Goal: Information Seeking & Learning: Check status

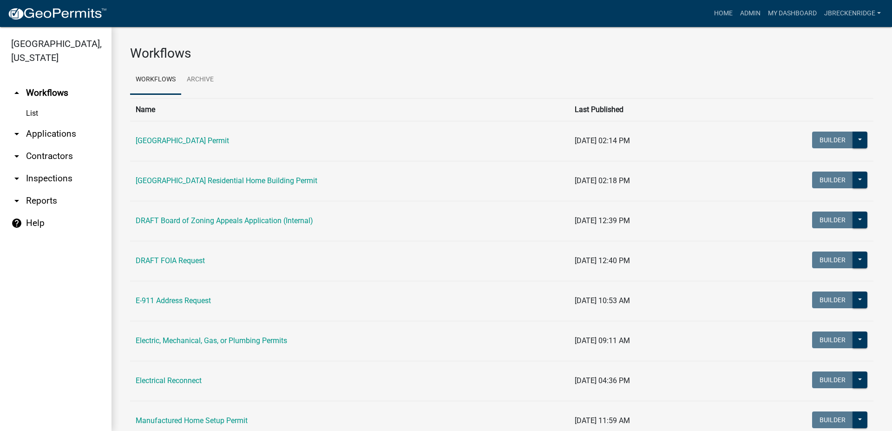
click at [48, 133] on link "arrow_drop_down Applications" at bounding box center [55, 134] width 111 height 22
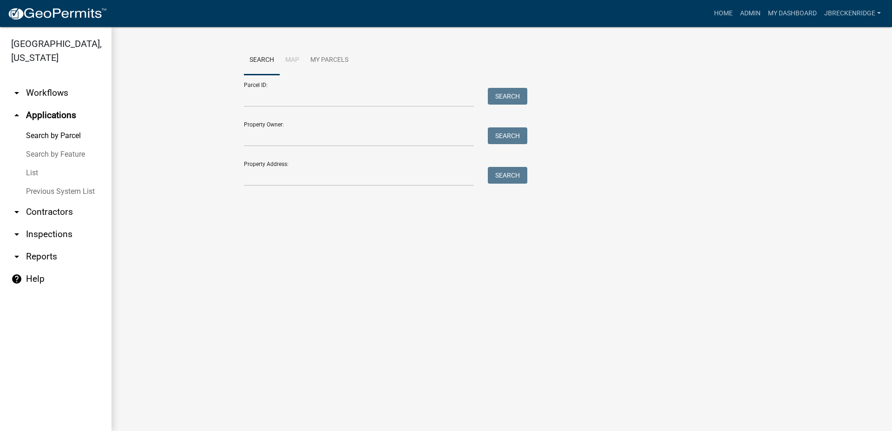
click at [48, 135] on link "Search by Parcel" at bounding box center [55, 135] width 111 height 19
click at [274, 98] on input "Parcel ID:" at bounding box center [359, 97] width 230 height 19
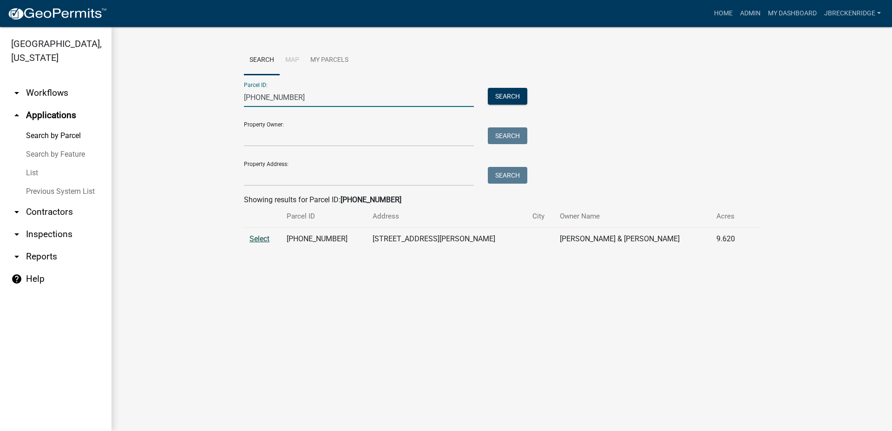
type input "[PHONE_NUMBER]"
click at [264, 237] on span "Select" at bounding box center [259, 238] width 20 height 9
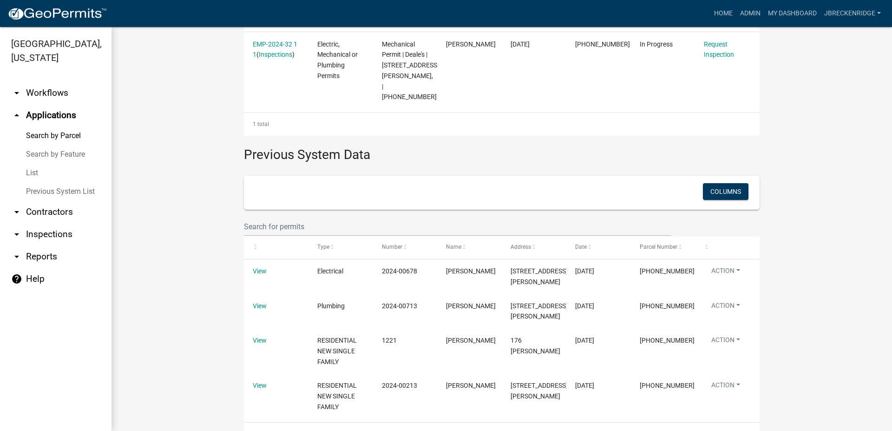
scroll to position [327, 0]
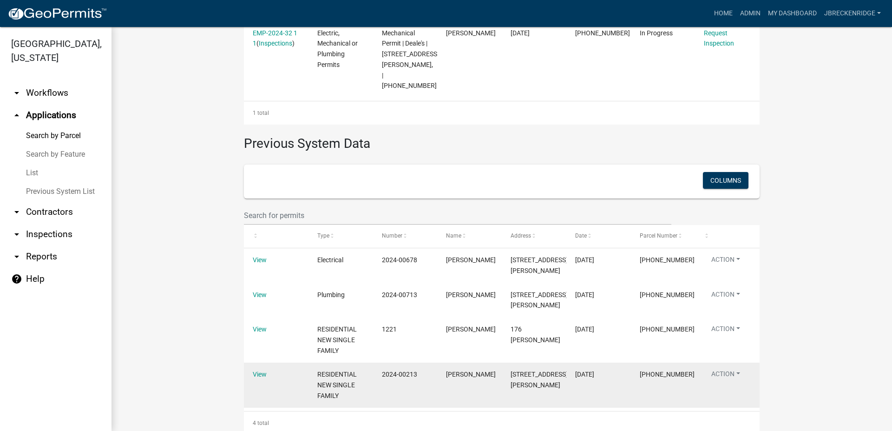
click at [355, 369] on div "RESIDENTIAL NEW SINGLE FAMILY" at bounding box center [340, 385] width 46 height 32
click at [260, 370] on link "View" at bounding box center [260, 373] width 14 height 7
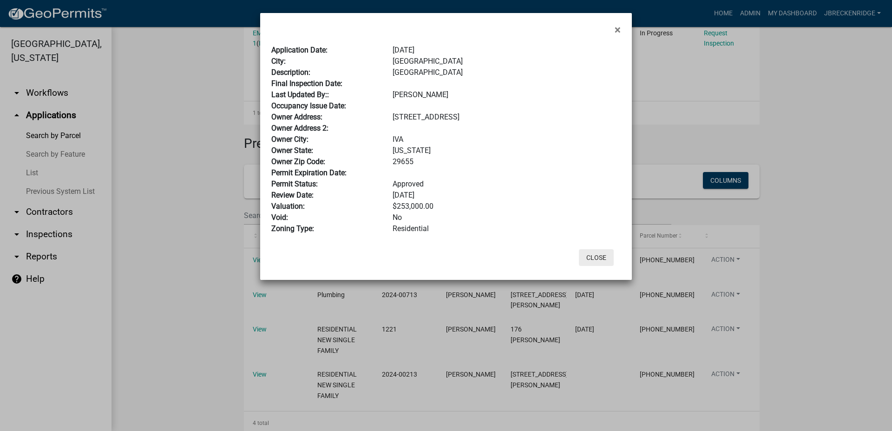
click at [597, 254] on button "Close" at bounding box center [596, 257] width 35 height 17
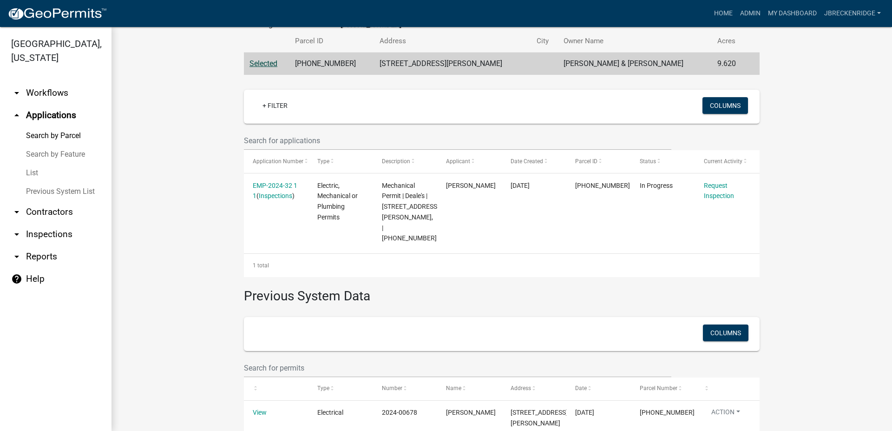
scroll to position [169, 0]
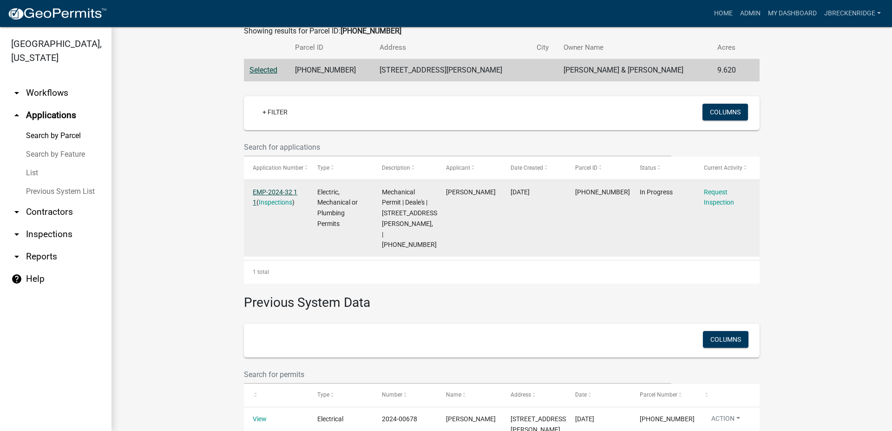
click at [271, 190] on link "EMP-2024-32 1 1" at bounding box center [275, 197] width 45 height 18
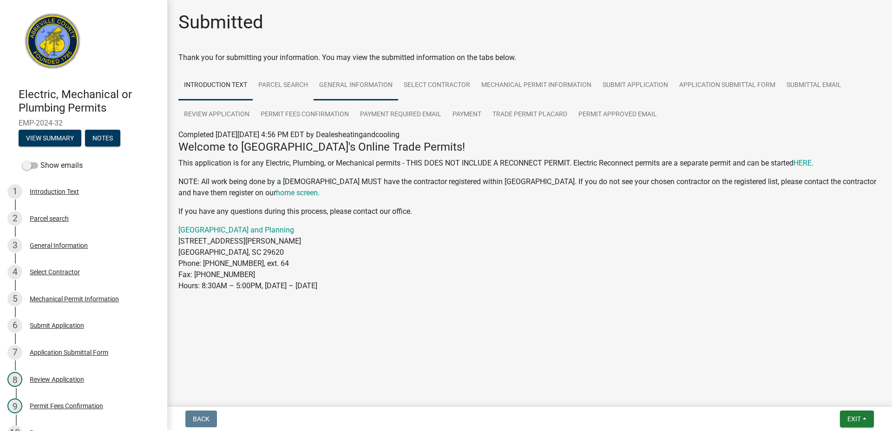
click at [371, 80] on link "General Information" at bounding box center [356, 86] width 85 height 30
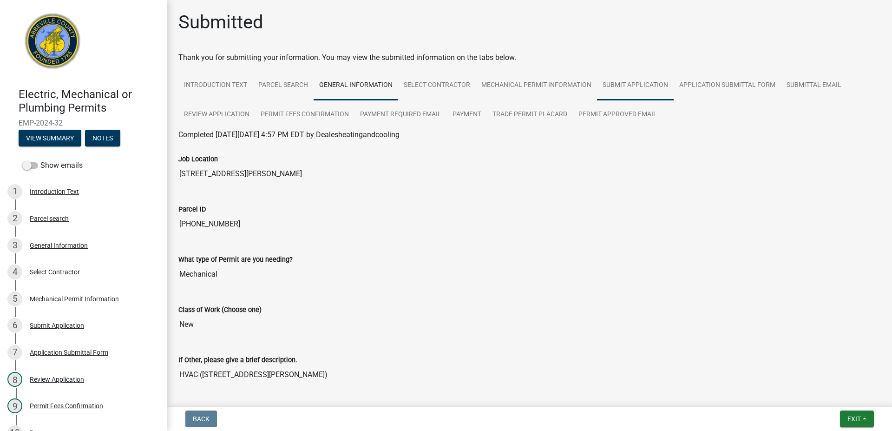
click at [630, 84] on link "Submit Application" at bounding box center [635, 86] width 77 height 30
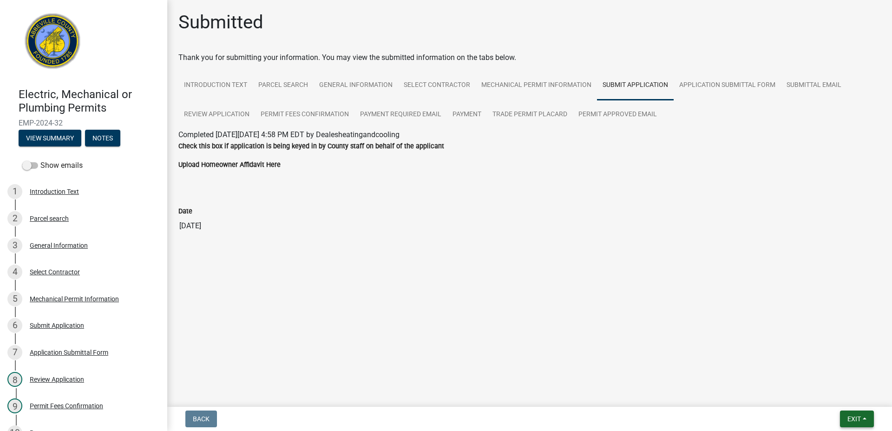
click at [856, 414] on button "Exit" at bounding box center [857, 418] width 34 height 17
click at [746, 209] on div "Date" at bounding box center [529, 210] width 702 height 11
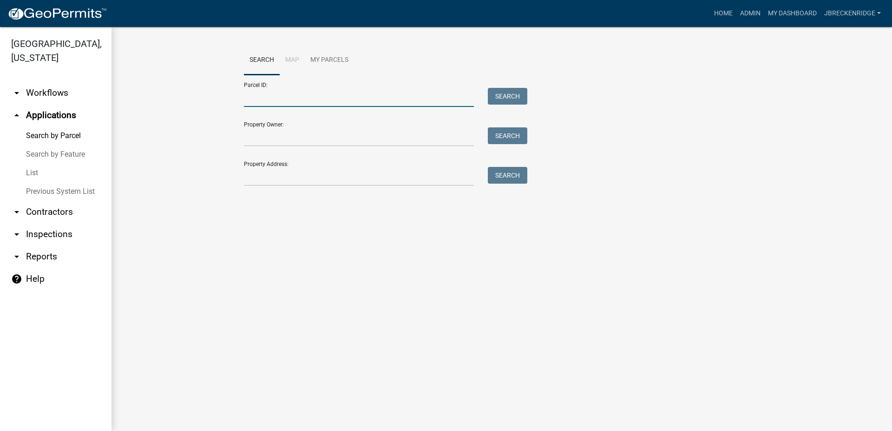
click at [278, 96] on input "Parcel ID:" at bounding box center [359, 97] width 230 height 19
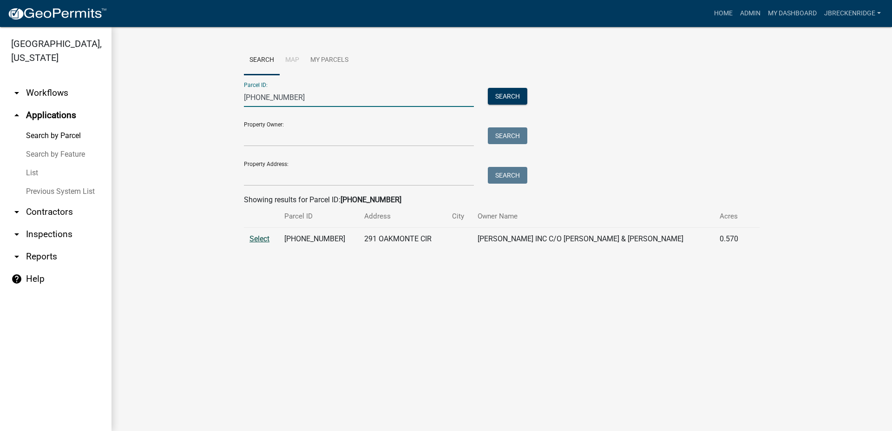
type input "[PHONE_NUMBER]"
click at [262, 243] on span "Select" at bounding box center [259, 238] width 20 height 9
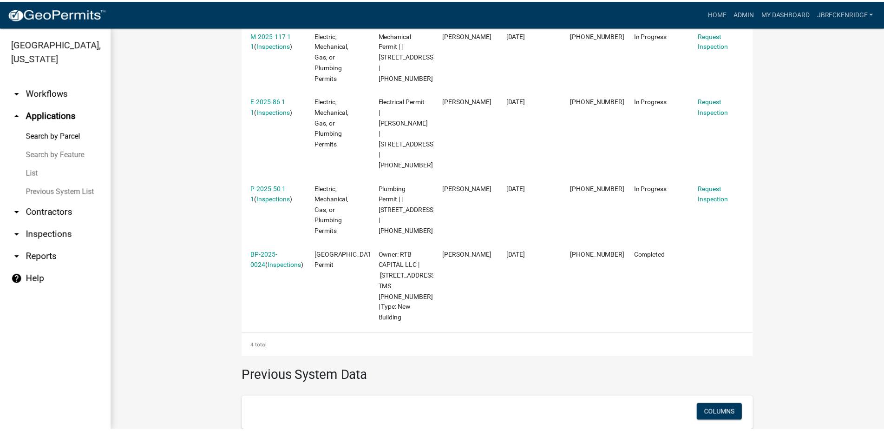
scroll to position [324, 0]
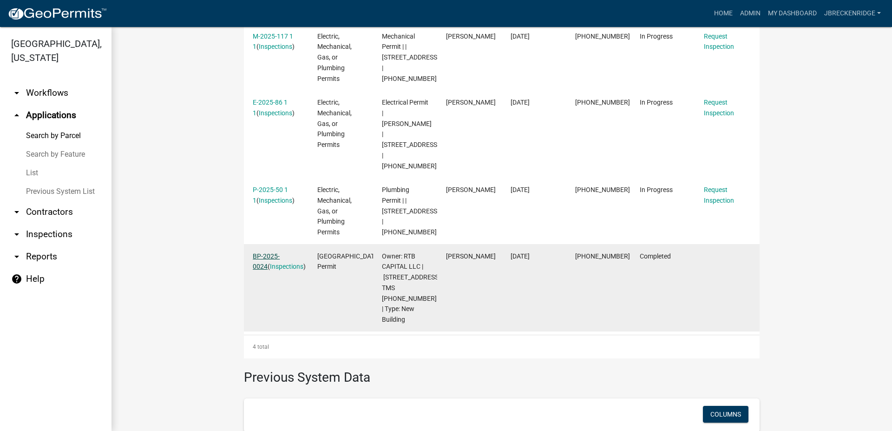
click at [275, 252] on link "BP-2025-0024" at bounding box center [266, 261] width 27 height 18
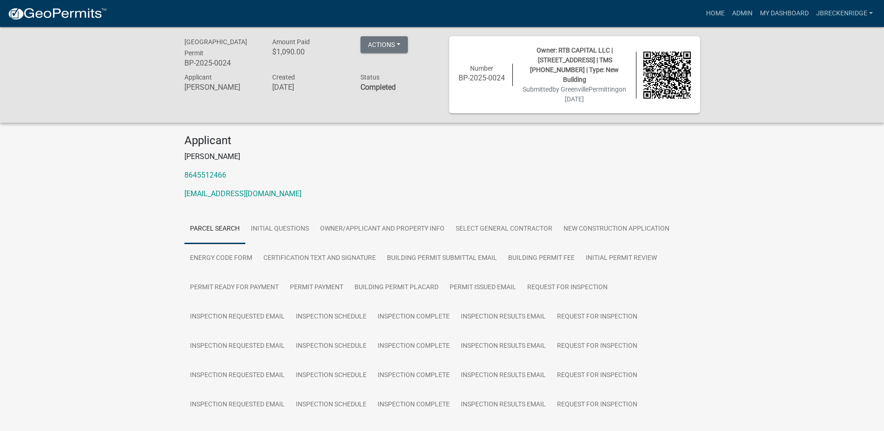
scroll to position [47, 0]
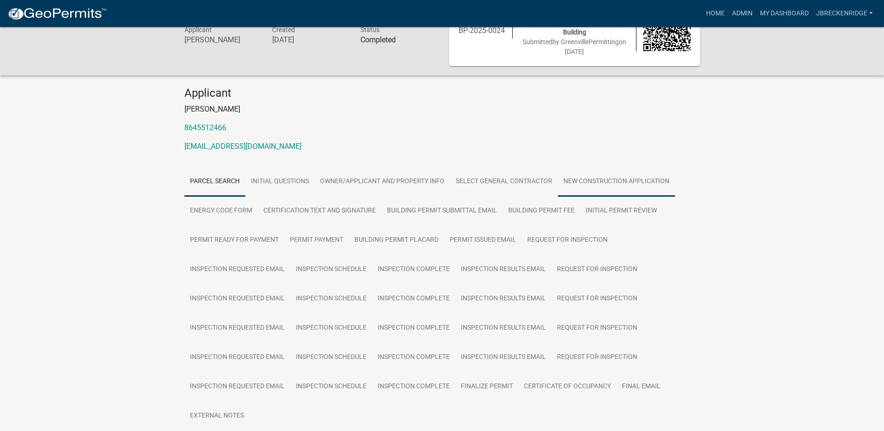
click at [629, 174] on link "New Construction Application" at bounding box center [616, 182] width 117 height 30
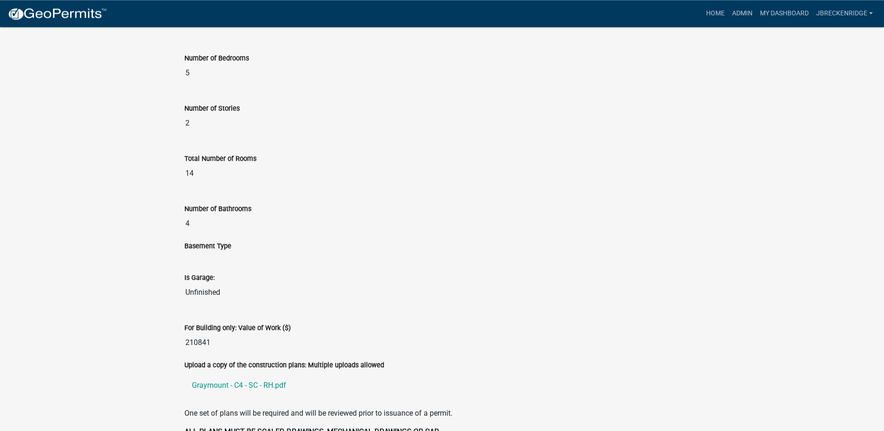
scroll to position [1405, 0]
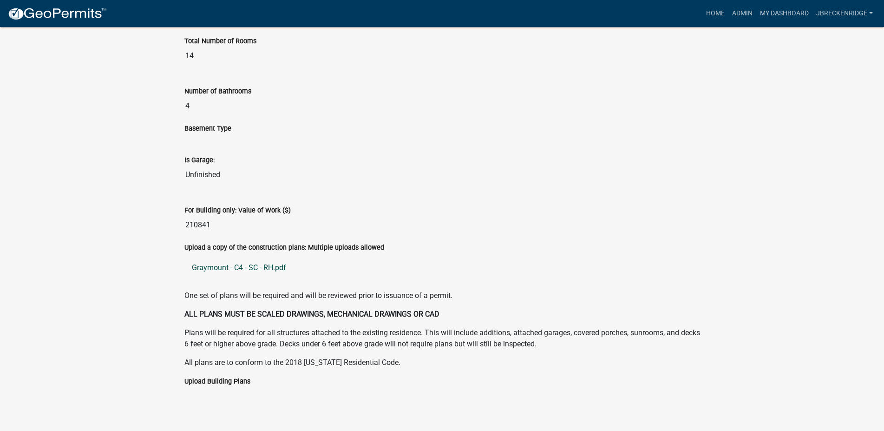
click at [250, 259] on link "Graymount - C4 - SC - RH.pdf" at bounding box center [442, 267] width 516 height 22
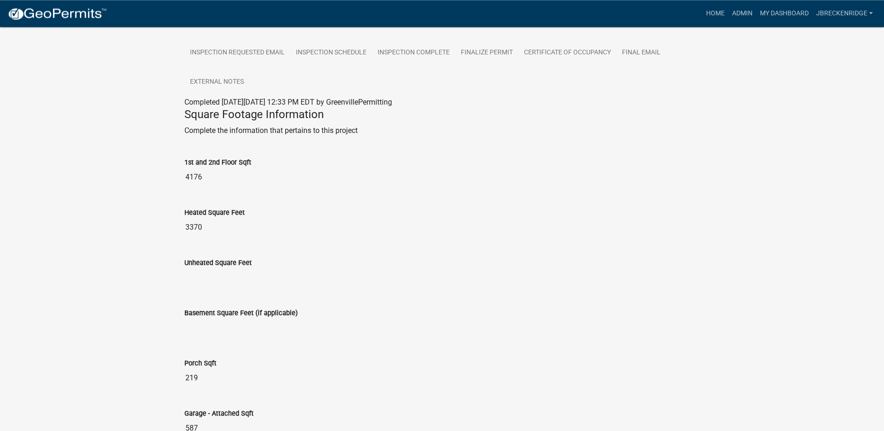
scroll to position [0, 0]
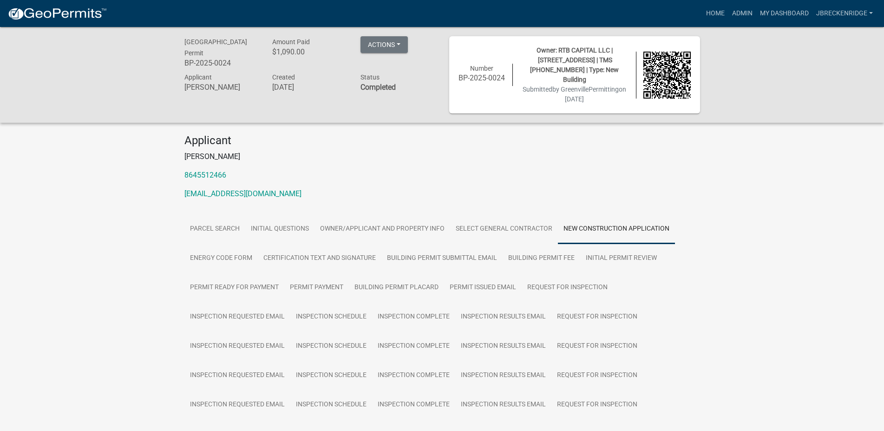
click at [595, 216] on link "New Construction Application" at bounding box center [616, 229] width 117 height 30
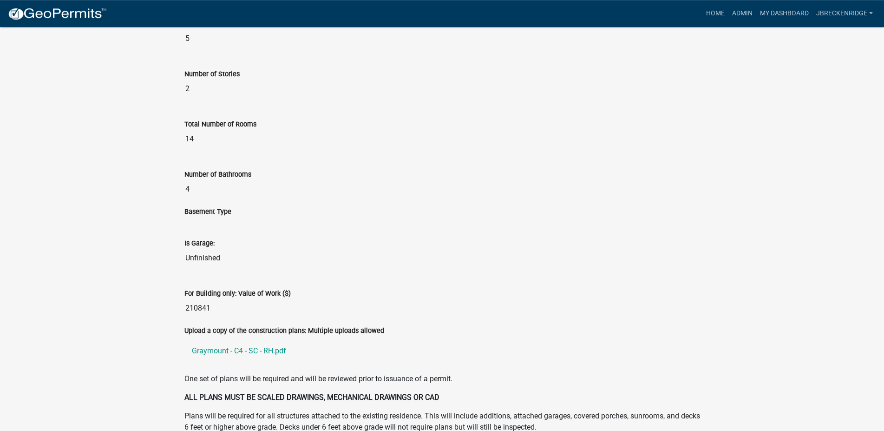
scroll to position [1405, 0]
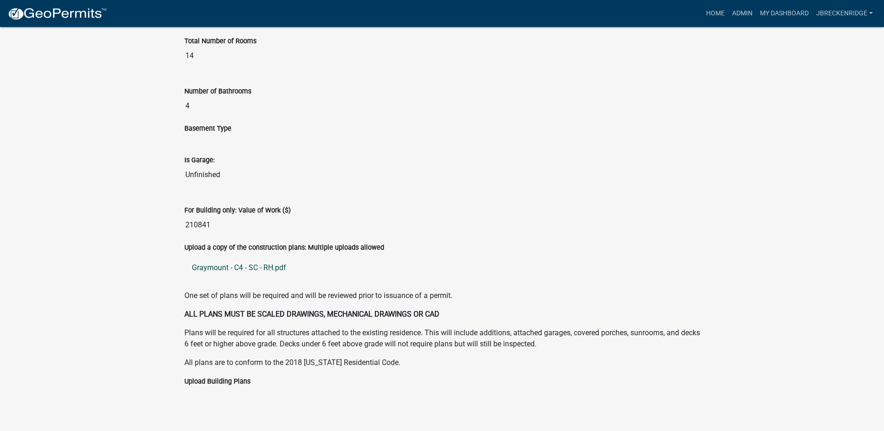
click at [284, 256] on link "Graymount - C4 - SC - RH.pdf" at bounding box center [442, 267] width 516 height 22
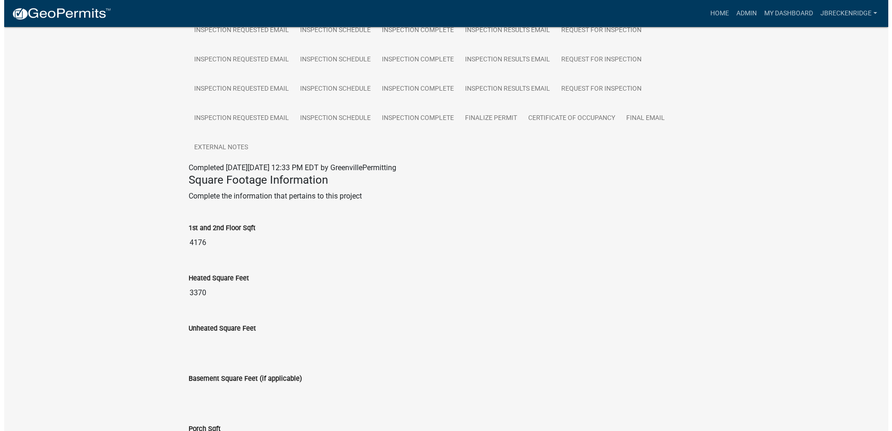
scroll to position [0, 0]
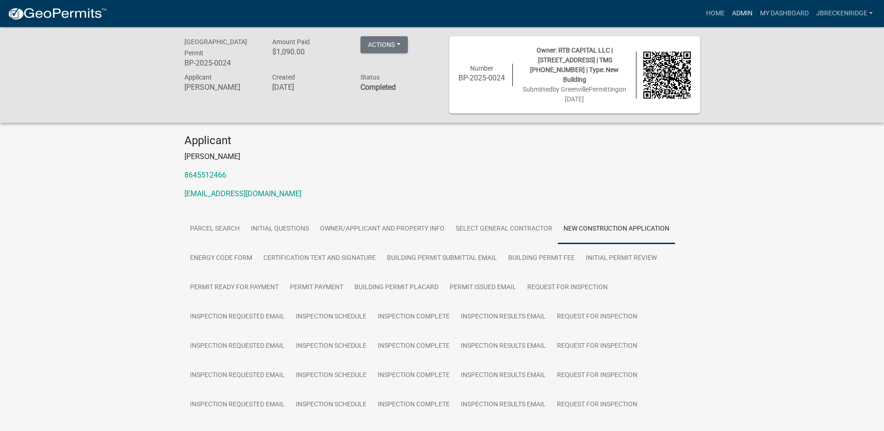
click at [738, 7] on link "Admin" at bounding box center [742, 14] width 28 height 18
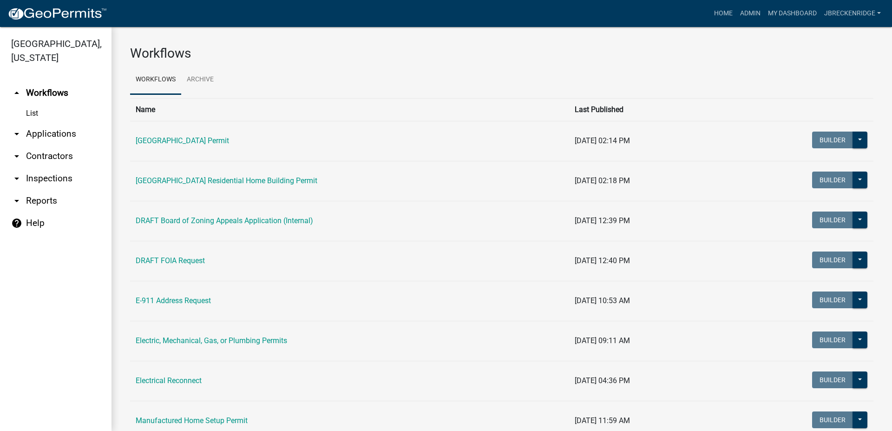
click at [59, 134] on link "arrow_drop_down Applications" at bounding box center [55, 134] width 111 height 22
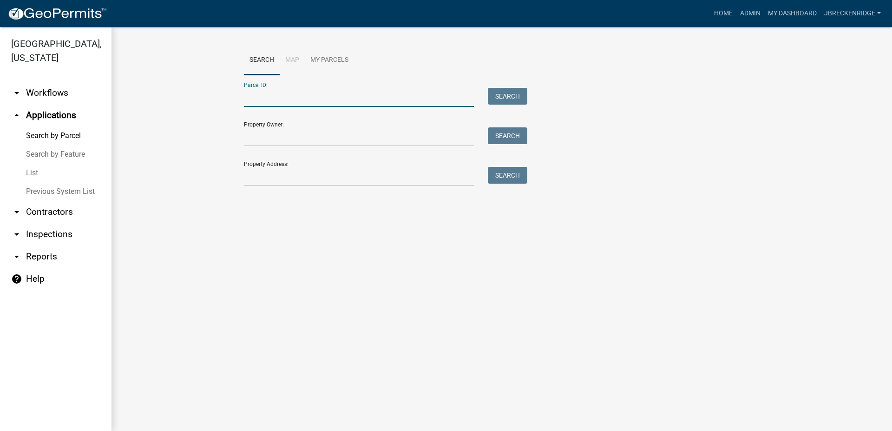
click at [281, 97] on input "Parcel ID:" at bounding box center [359, 97] width 230 height 19
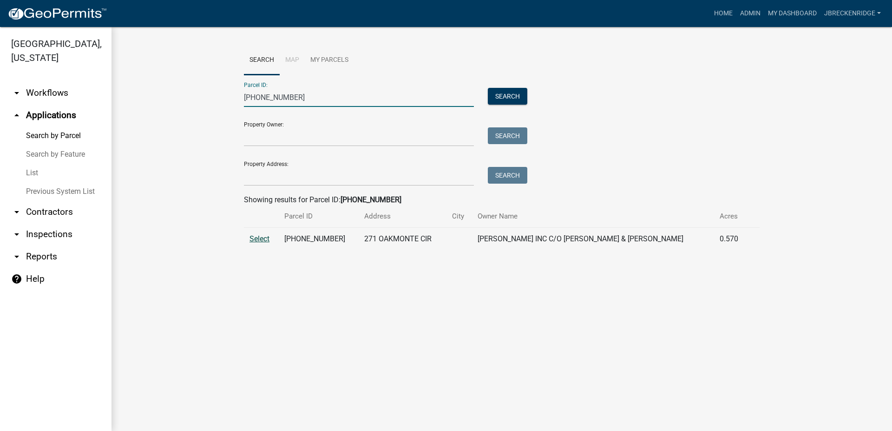
type input "[PHONE_NUMBER]"
click at [260, 237] on span "Select" at bounding box center [259, 238] width 20 height 9
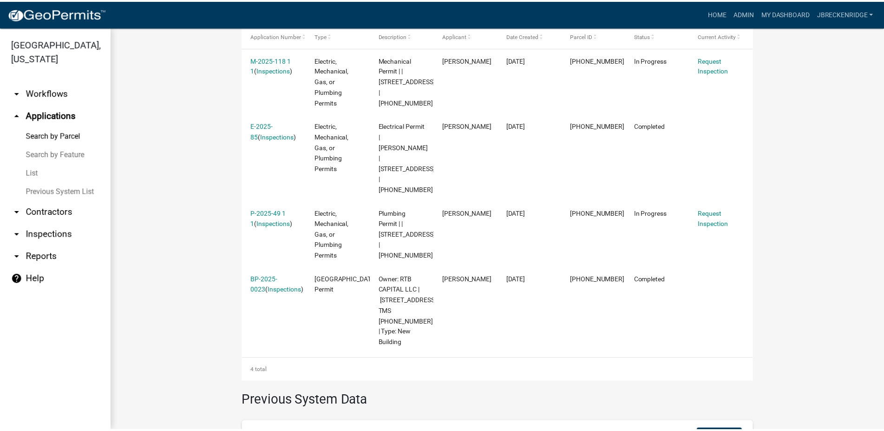
scroll to position [318, 0]
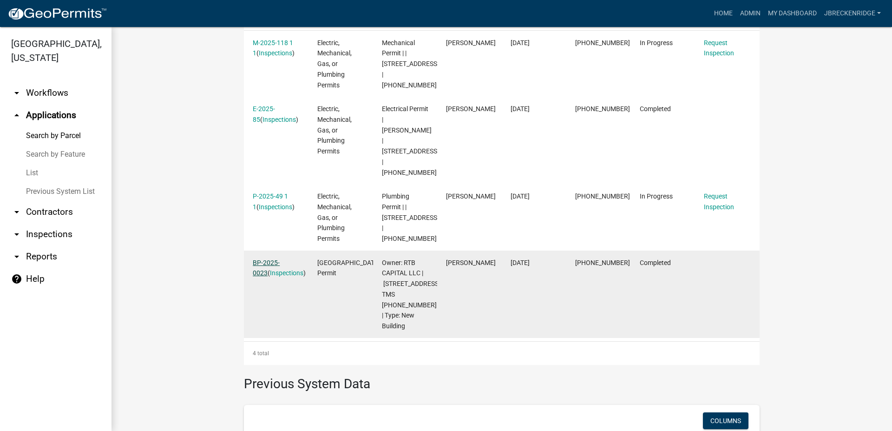
click at [275, 259] on link "BP-2025-0023" at bounding box center [266, 268] width 27 height 18
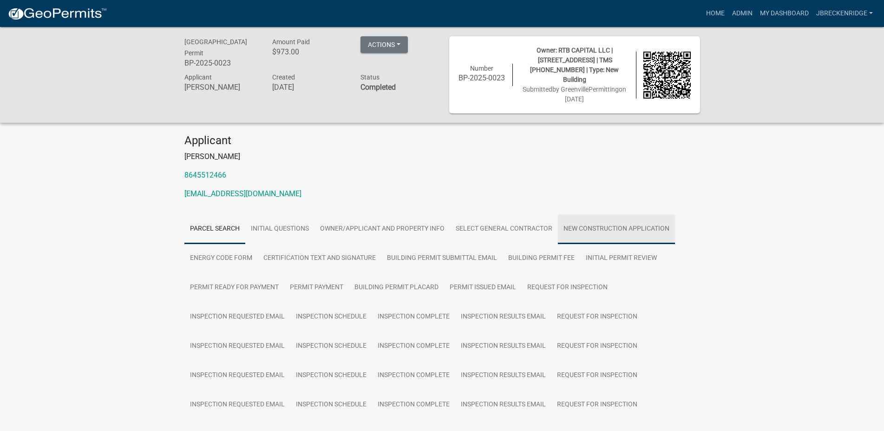
click at [619, 219] on link "New Construction Application" at bounding box center [616, 229] width 117 height 30
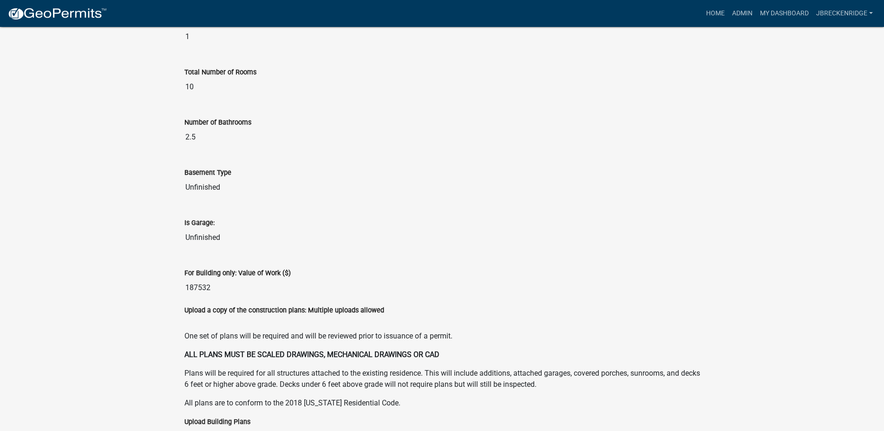
scroll to position [1437, 0]
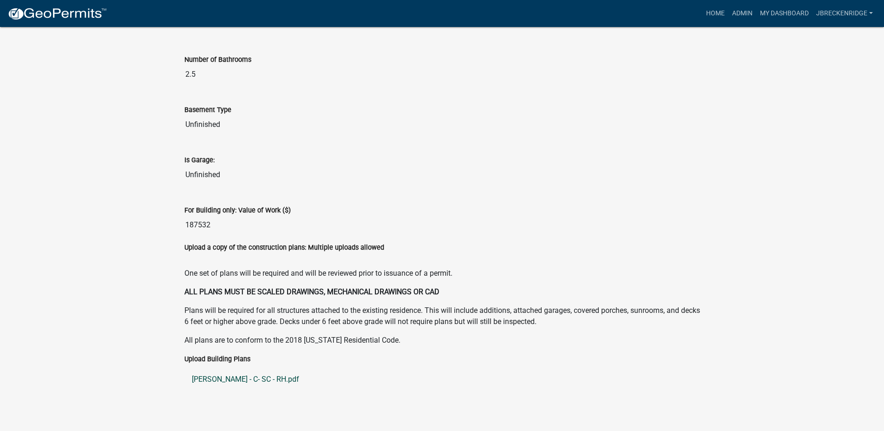
click at [236, 368] on link "[PERSON_NAME] - C- SC - RH.pdf" at bounding box center [442, 379] width 516 height 22
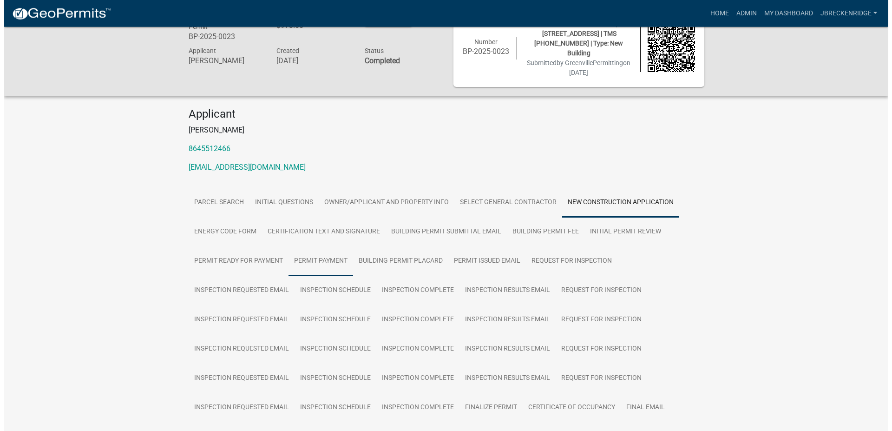
scroll to position [0, 0]
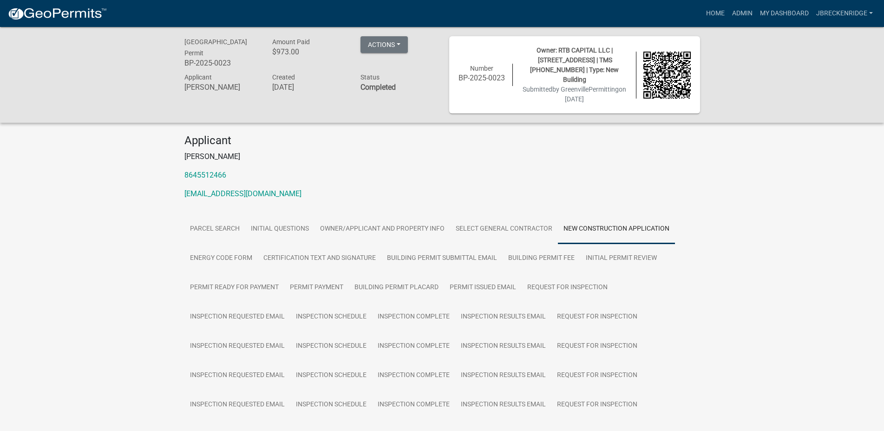
click at [744, 4] on nav "more_horiz Home Admin My Dashboard Jbreckenridge Admin Account Logout" at bounding box center [442, 13] width 884 height 27
click at [742, 7] on link "Admin" at bounding box center [742, 14] width 28 height 18
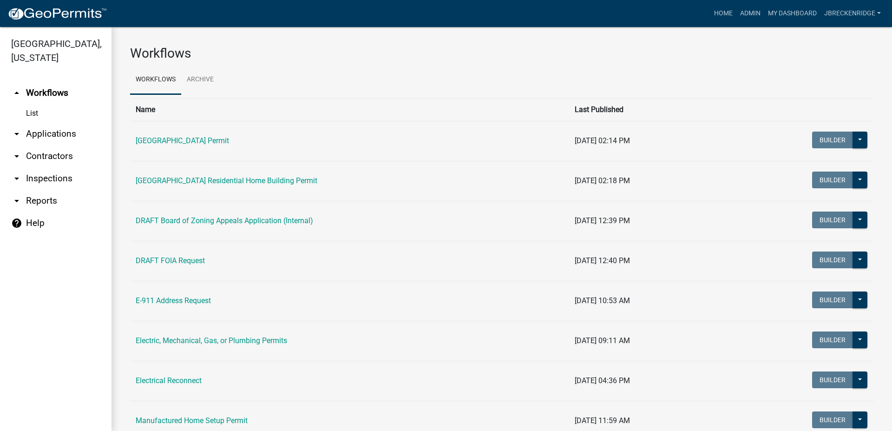
click at [47, 135] on link "arrow_drop_down Applications" at bounding box center [55, 134] width 111 height 22
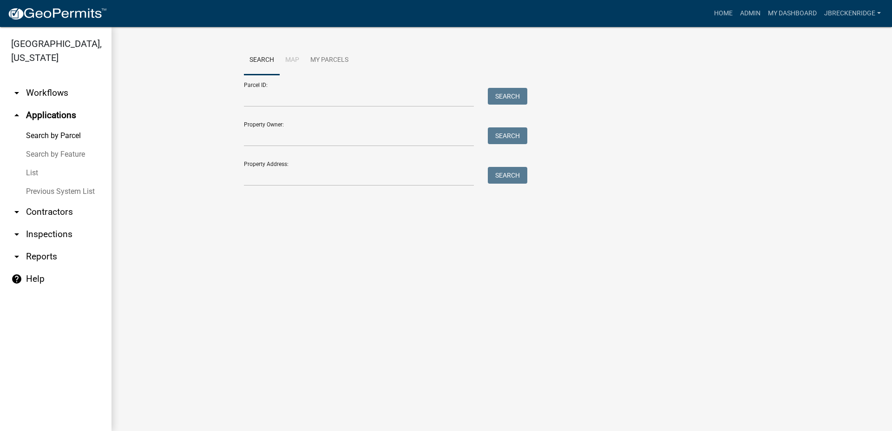
click at [42, 135] on link "Search by Parcel" at bounding box center [55, 135] width 111 height 19
click at [294, 97] on input "Parcel ID:" at bounding box center [359, 97] width 230 height 19
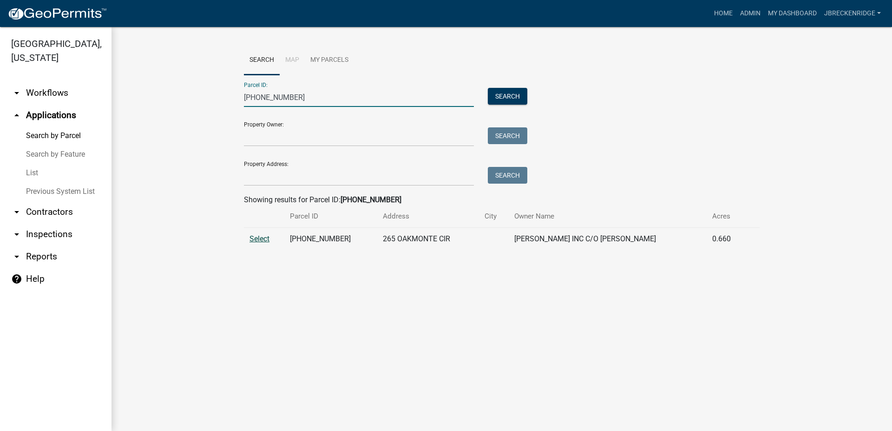
type input "[PHONE_NUMBER]"
click at [254, 239] on span "Select" at bounding box center [259, 238] width 20 height 9
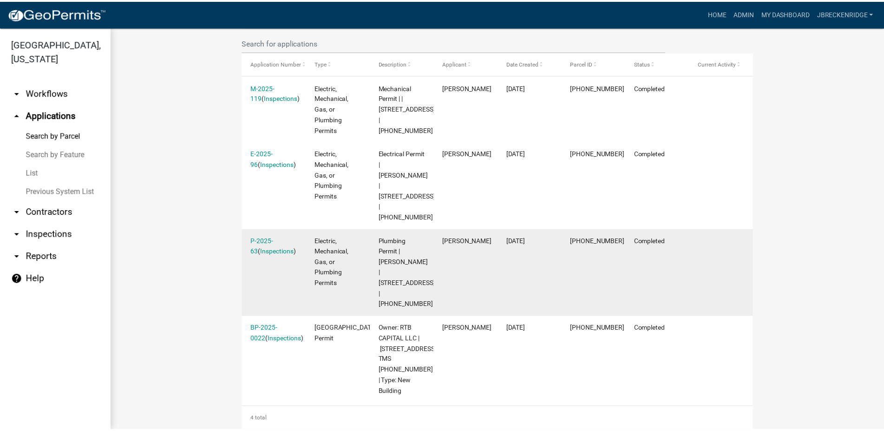
scroll to position [289, 0]
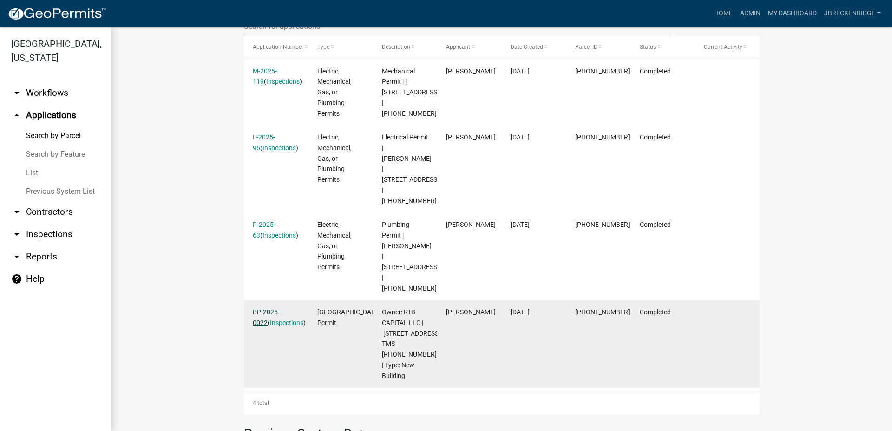
click at [274, 308] on link "BP-2025-0022" at bounding box center [266, 317] width 27 height 18
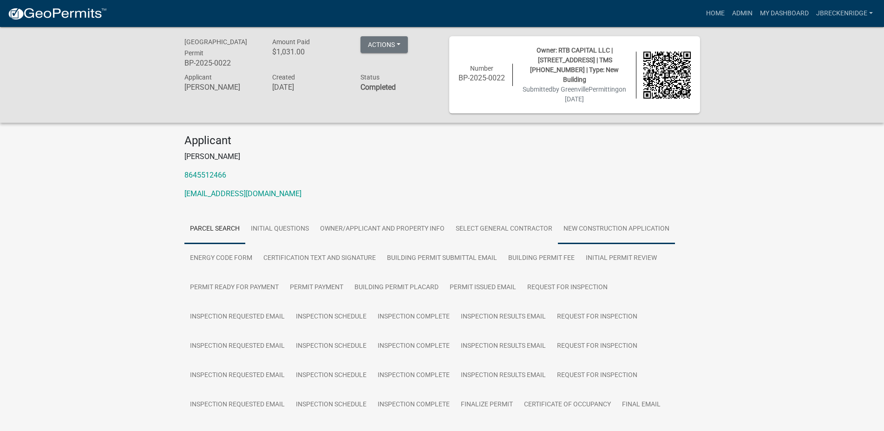
click at [593, 216] on link "New Construction Application" at bounding box center [616, 229] width 117 height 30
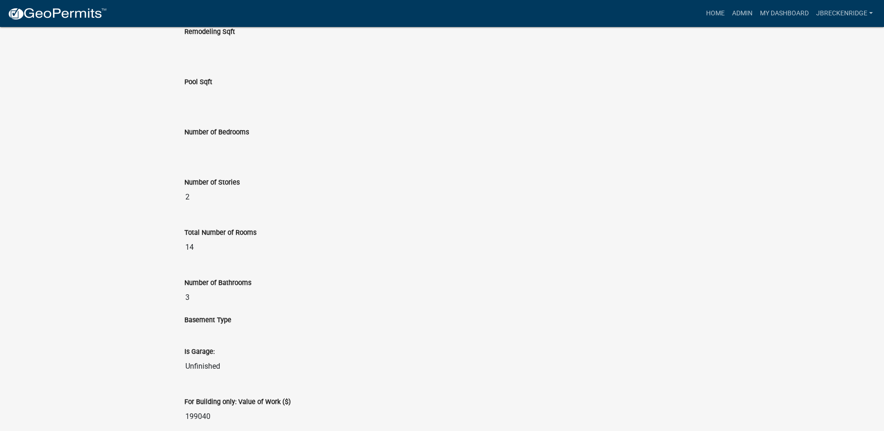
scroll to position [1376, 0]
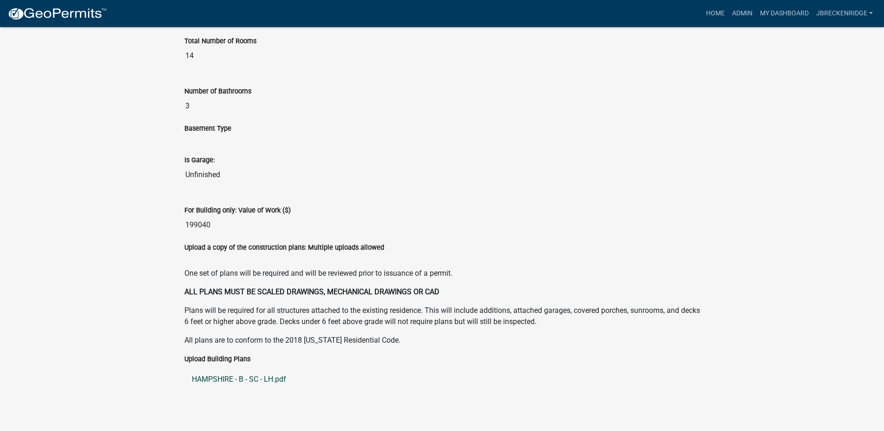
click at [234, 371] on link "HAMPSHIRE - B - SC - LH.pdf" at bounding box center [442, 379] width 516 height 22
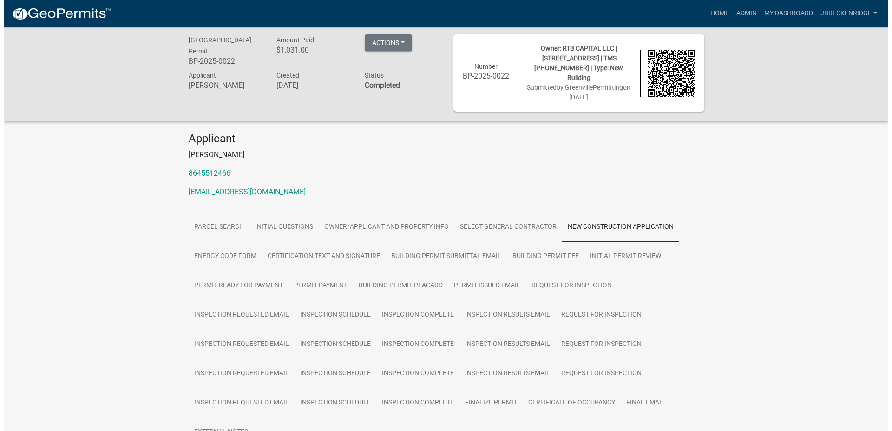
scroll to position [0, 0]
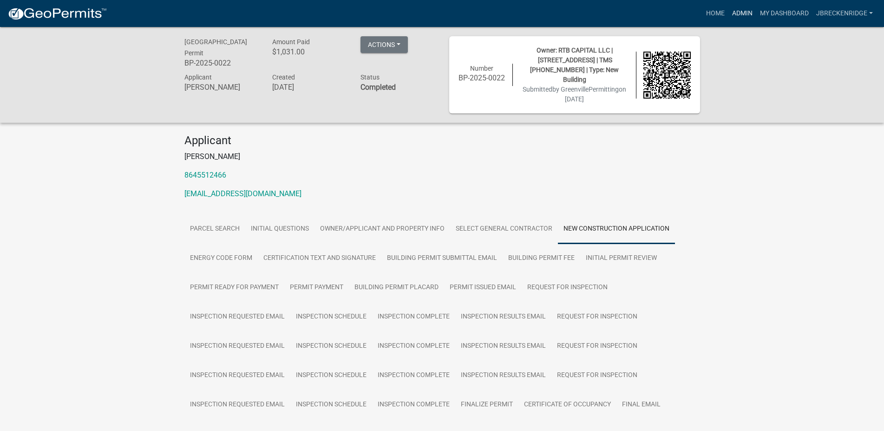
click at [746, 10] on link "Admin" at bounding box center [742, 14] width 28 height 18
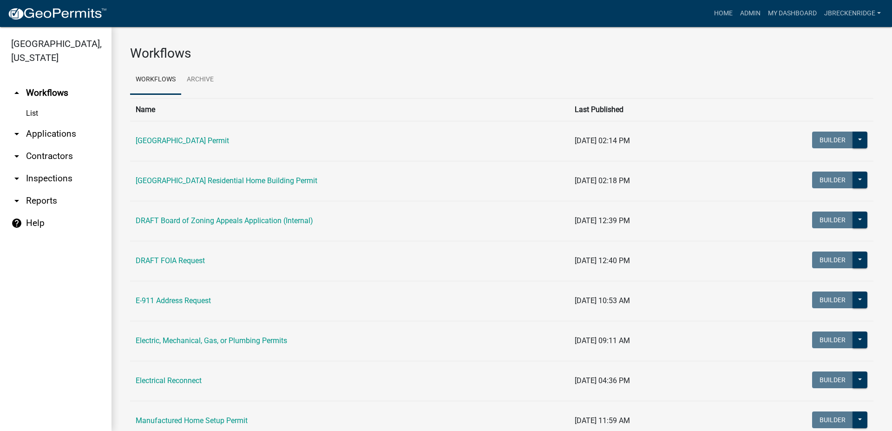
click at [55, 142] on link "arrow_drop_down Applications" at bounding box center [55, 134] width 111 height 22
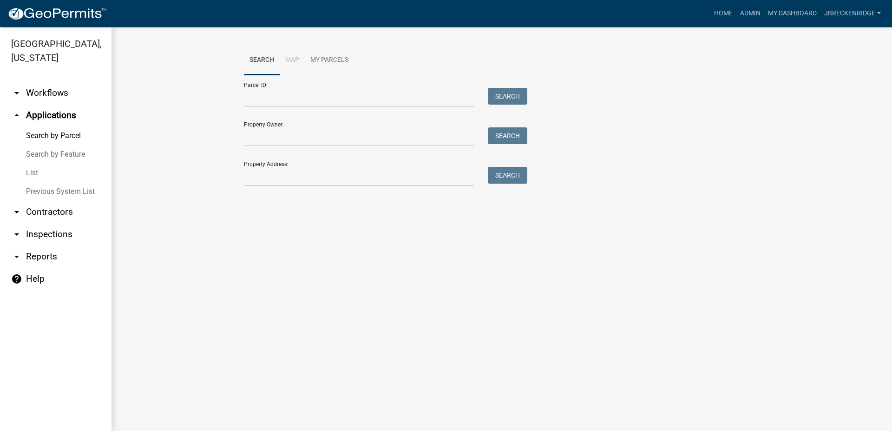
click at [48, 132] on link "Search by Parcel" at bounding box center [55, 135] width 111 height 19
click at [335, 97] on input "Parcel ID:" at bounding box center [359, 97] width 230 height 19
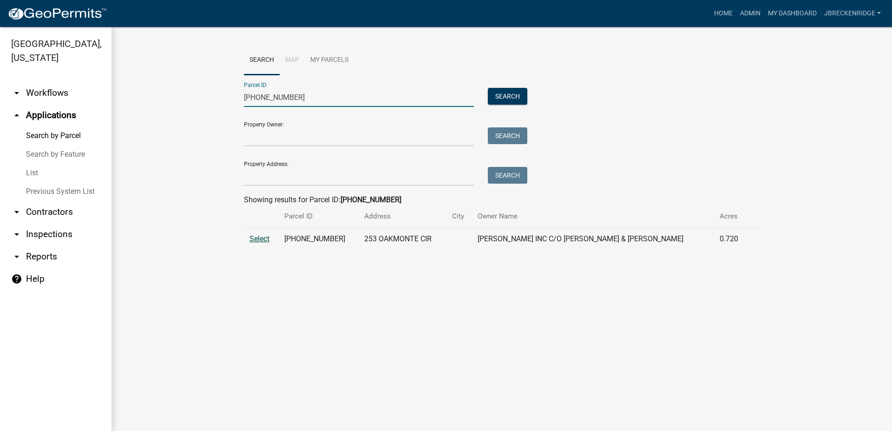
type input "[PHONE_NUMBER]"
click at [261, 237] on span "Select" at bounding box center [259, 238] width 20 height 9
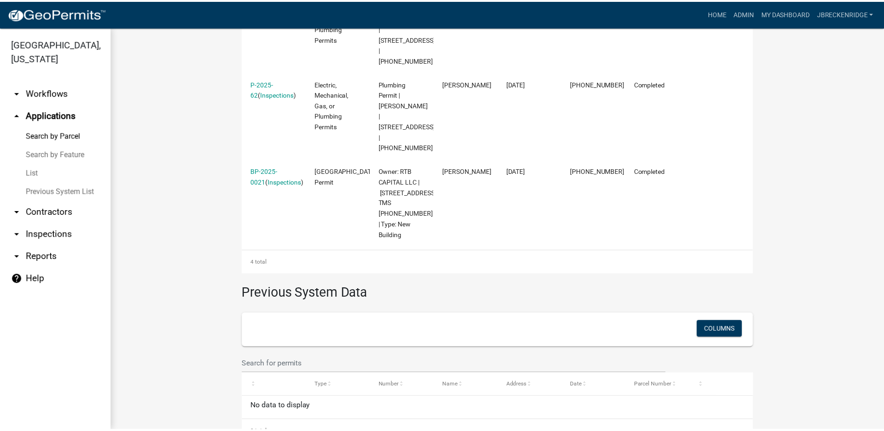
scroll to position [324, 0]
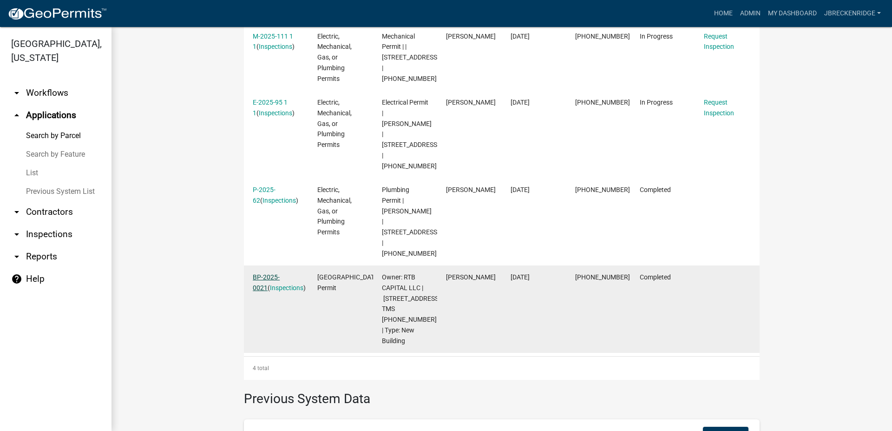
click at [265, 273] on link "BP-2025-0021" at bounding box center [266, 282] width 27 height 18
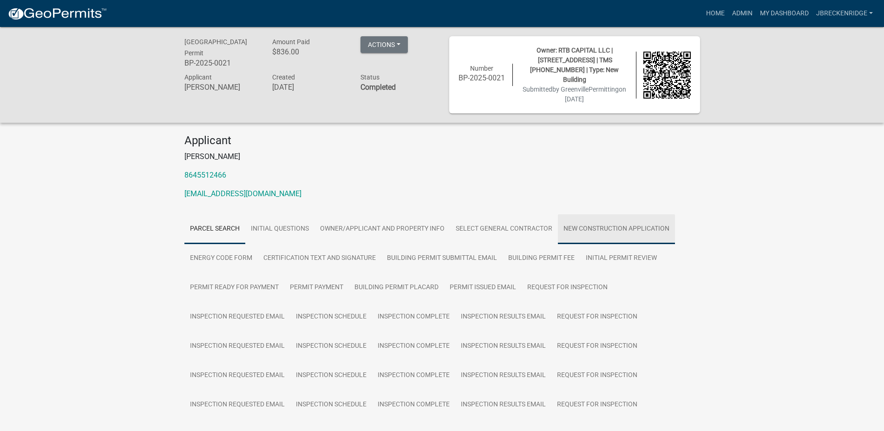
click at [592, 219] on link "New Construction Application" at bounding box center [616, 229] width 117 height 30
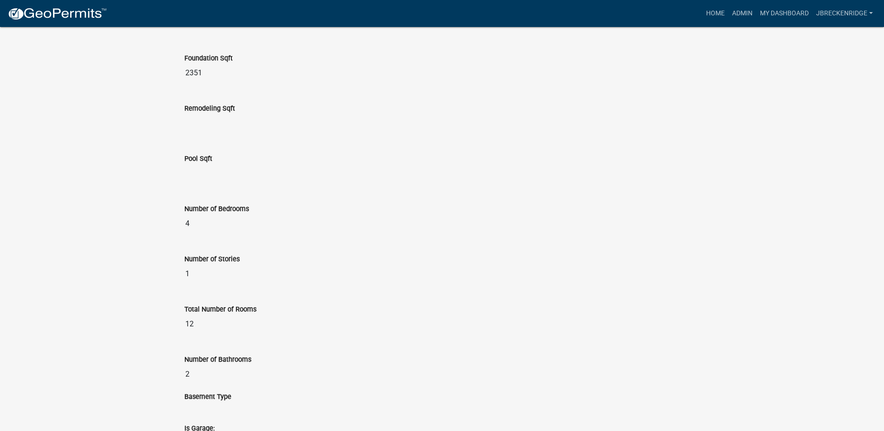
scroll to position [1405, 0]
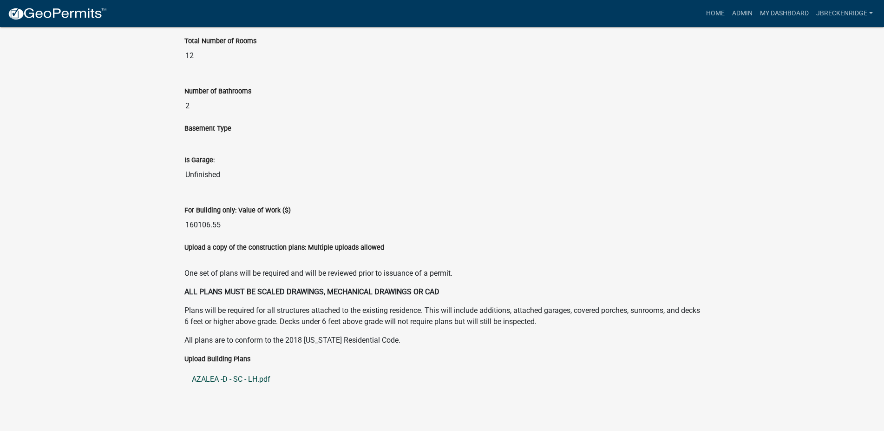
click at [239, 368] on link "AZALEA -D - SC - LH.pdf" at bounding box center [442, 379] width 516 height 22
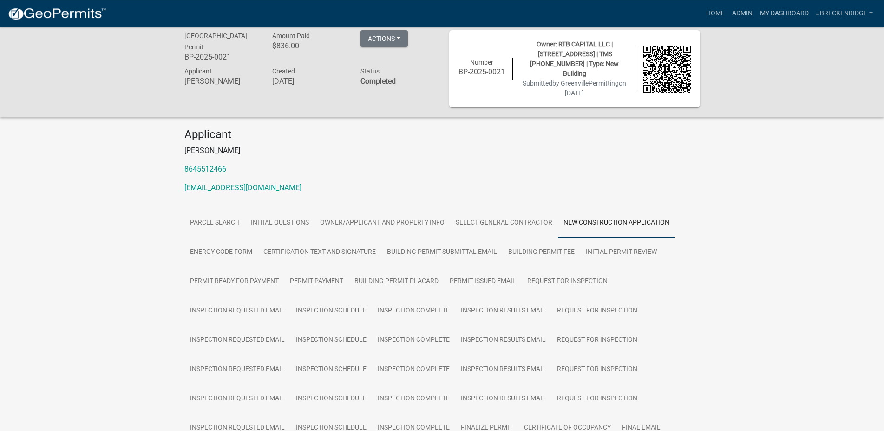
scroll to position [0, 0]
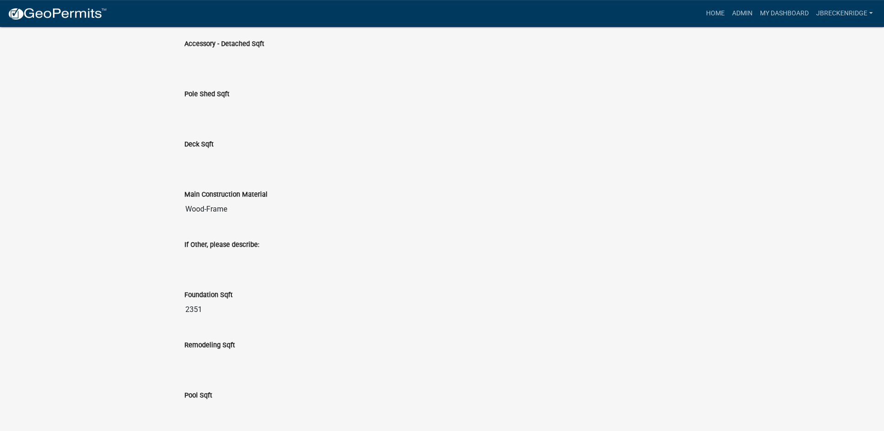
scroll to position [1405, 0]
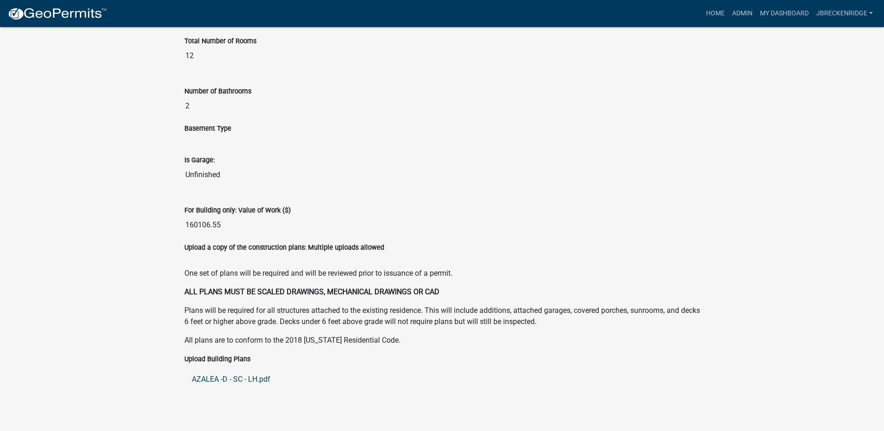
click at [259, 372] on link "AZALEA -D - SC - LH.pdf" at bounding box center [442, 379] width 516 height 22
click at [741, 14] on link "Admin" at bounding box center [742, 14] width 28 height 18
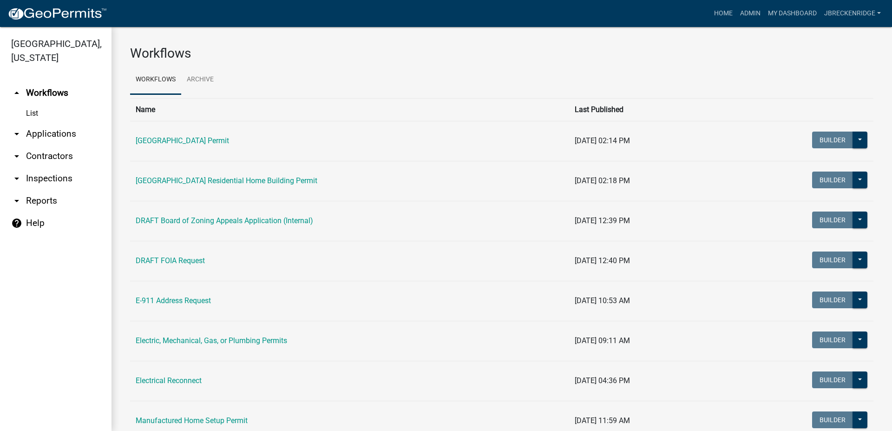
click at [36, 134] on link "arrow_drop_down Applications" at bounding box center [55, 134] width 111 height 22
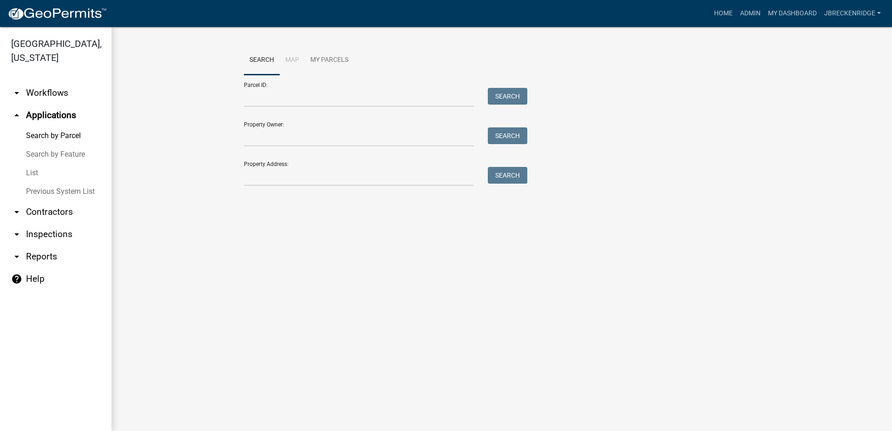
click at [42, 134] on link "Search by Parcel" at bounding box center [55, 135] width 111 height 19
click at [259, 102] on input "Parcel ID:" at bounding box center [359, 97] width 230 height 19
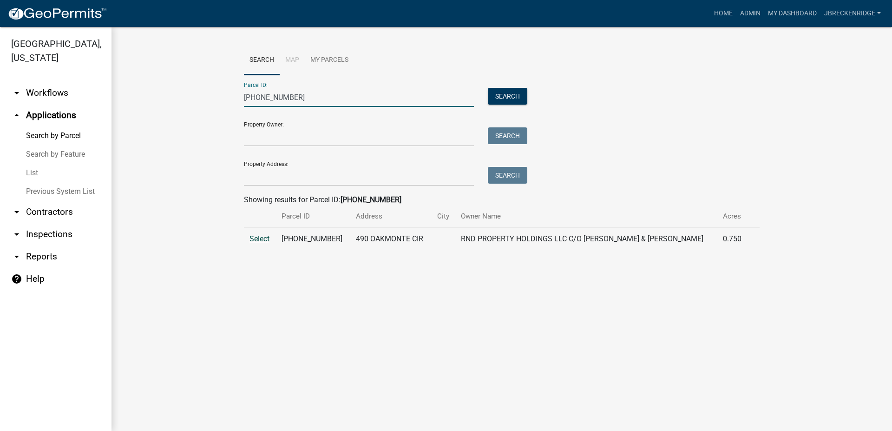
type input "[PHONE_NUMBER]"
click at [267, 236] on span "Select" at bounding box center [259, 238] width 20 height 9
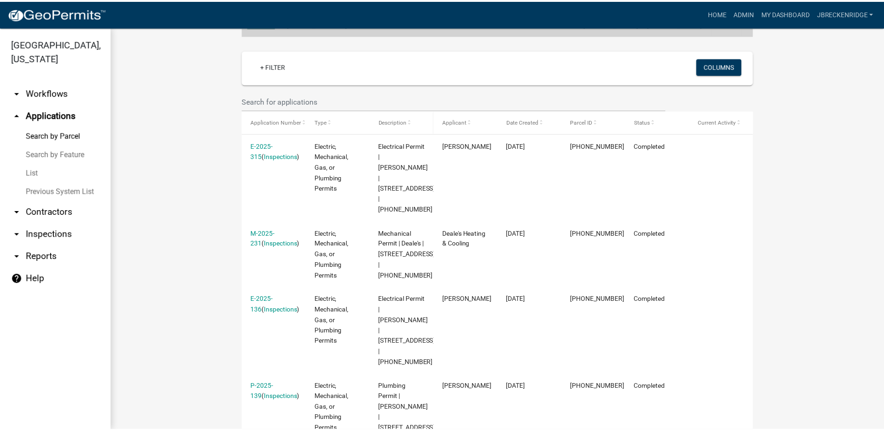
scroll to position [424, 0]
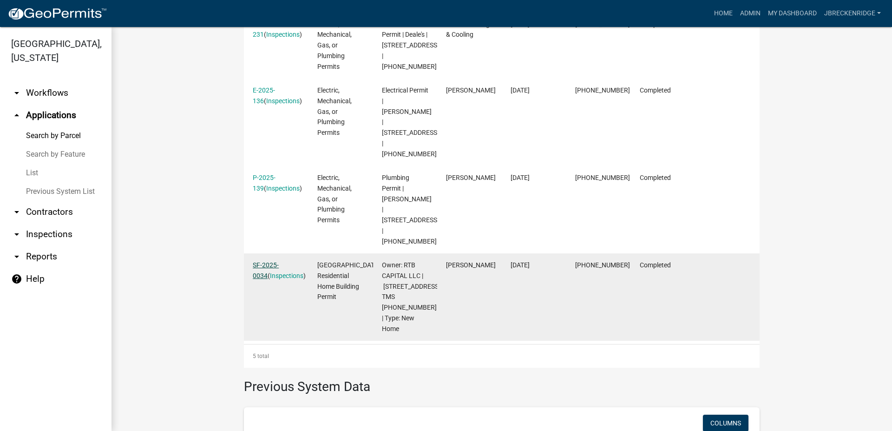
click at [279, 261] on link "SF-2025-0034" at bounding box center [266, 270] width 26 height 18
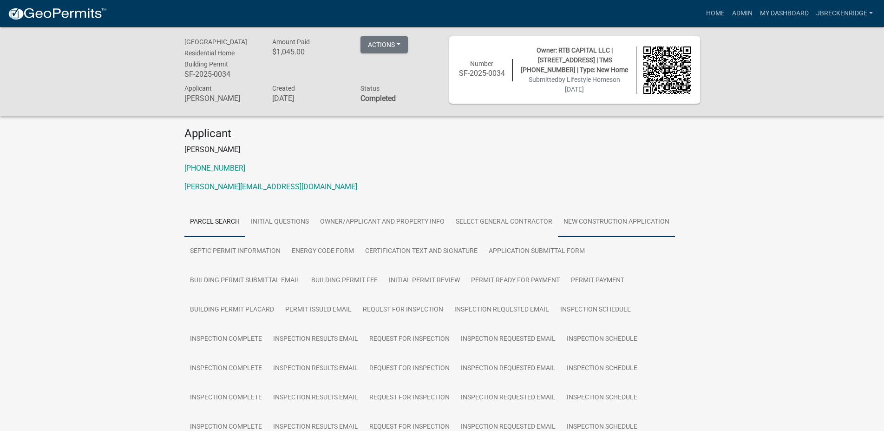
click at [652, 226] on link "New Construction Application" at bounding box center [616, 222] width 117 height 30
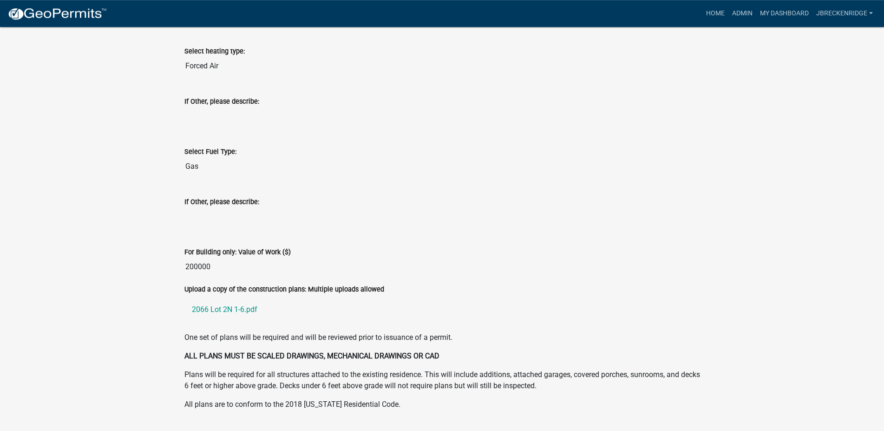
scroll to position [1774, 0]
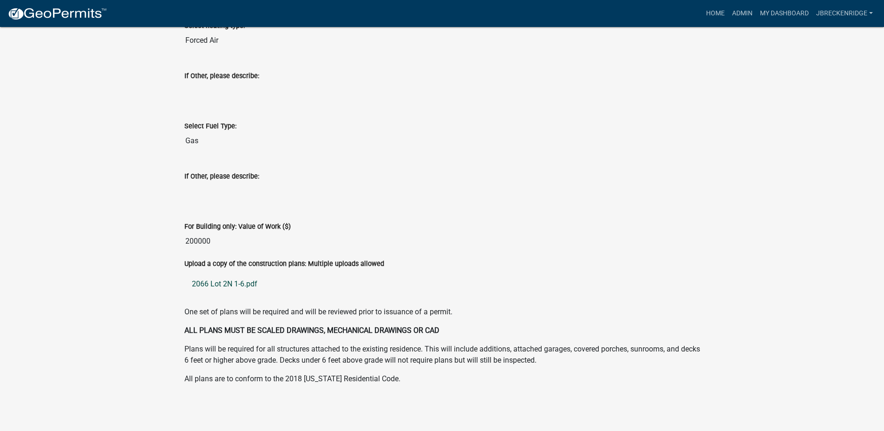
click at [236, 285] on link "2066 Lot 2N 1-6.pdf" at bounding box center [442, 284] width 516 height 22
